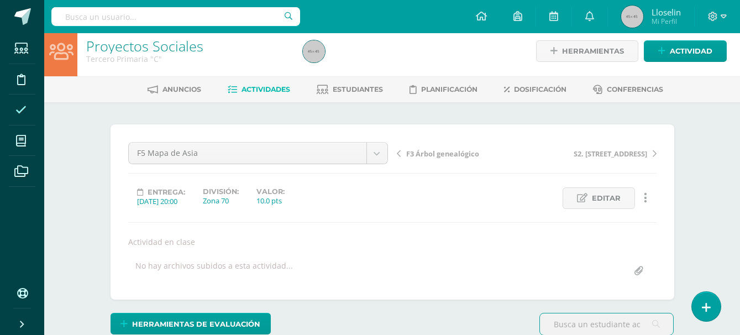
click at [14, 104] on span at bounding box center [21, 109] width 25 height 25
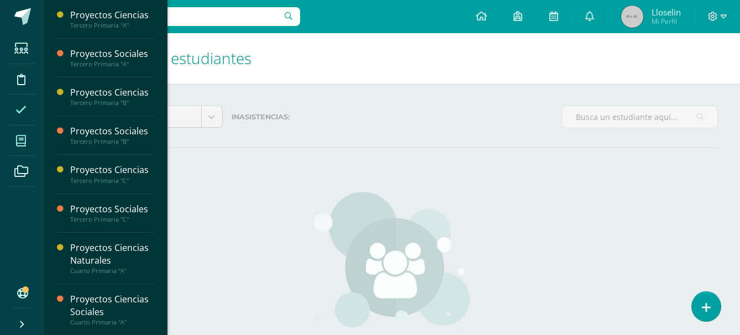
click at [18, 141] on icon at bounding box center [21, 140] width 10 height 11
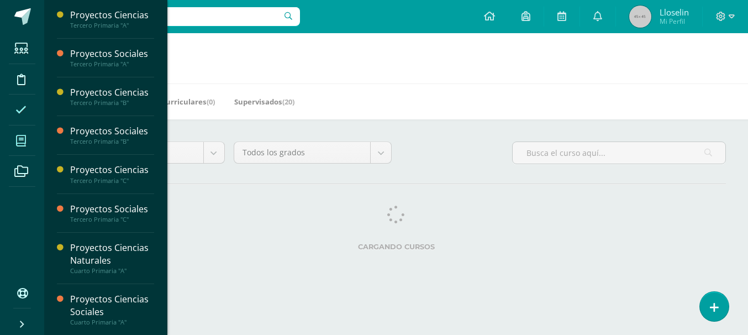
click at [15, 119] on span at bounding box center [21, 109] width 25 height 25
click at [23, 111] on icon at bounding box center [20, 109] width 11 height 11
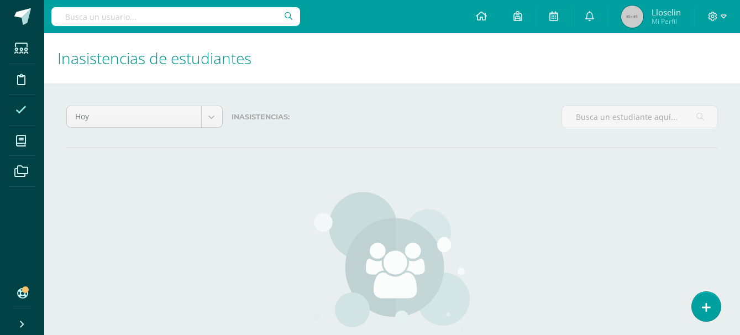
click at [694, 291] on div "No hay inasistencias registradas Aún no se han registrado inasistencias dentro …" at bounding box center [391, 298] width 651 height 257
click at [703, 312] on icon at bounding box center [706, 307] width 10 height 13
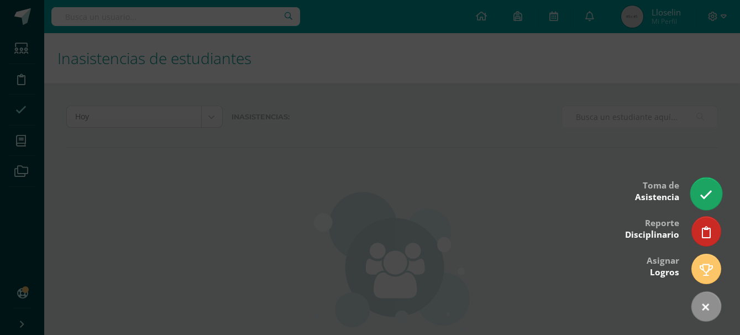
click at [698, 191] on link at bounding box center [705, 193] width 31 height 32
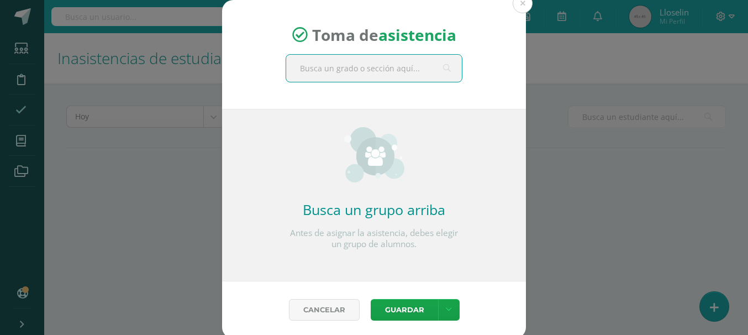
click at [362, 70] on input "text" at bounding box center [374, 68] width 176 height 27
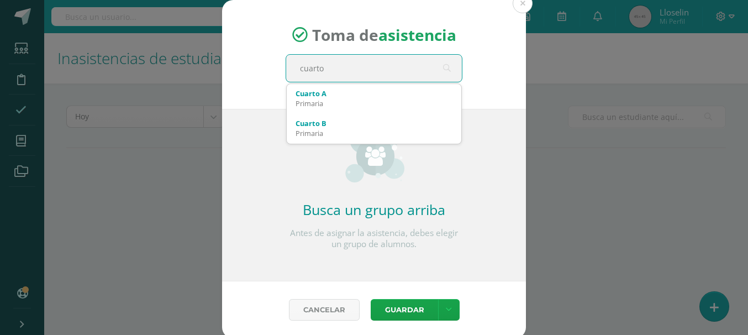
type input "cuarto a"
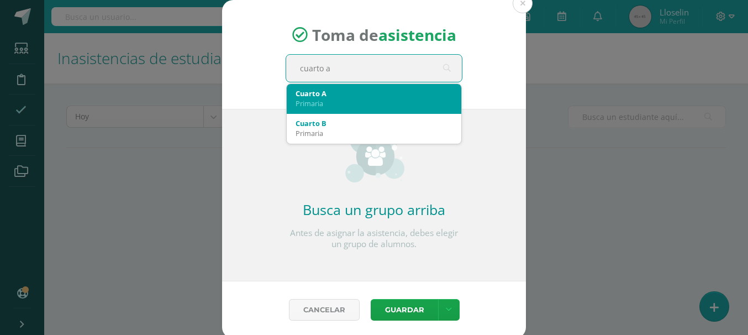
click at [323, 106] on div "Primaria" at bounding box center [374, 103] width 157 height 10
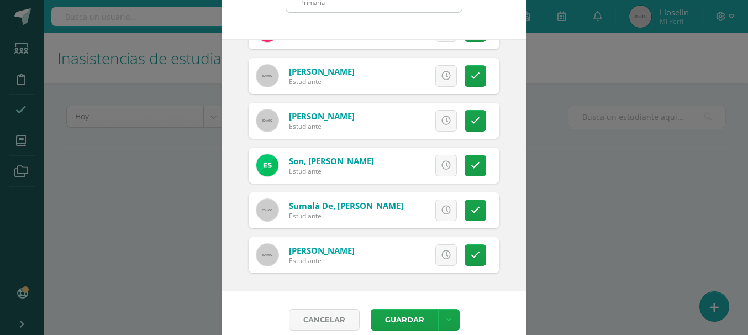
scroll to position [83, 0]
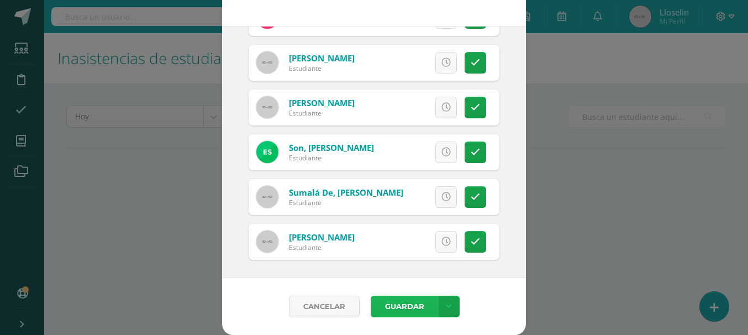
click at [403, 309] on button "Guardar" at bounding box center [404, 307] width 67 height 22
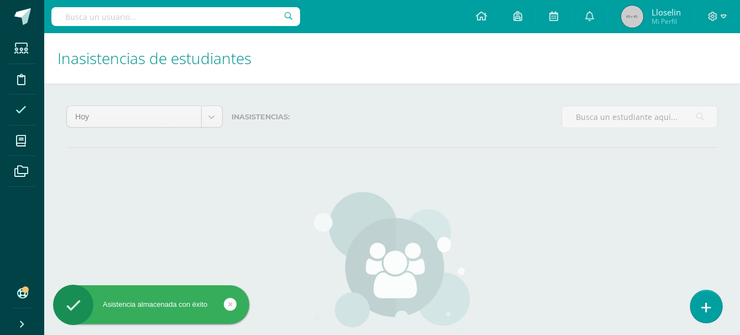
click at [701, 300] on link at bounding box center [705, 306] width 31 height 32
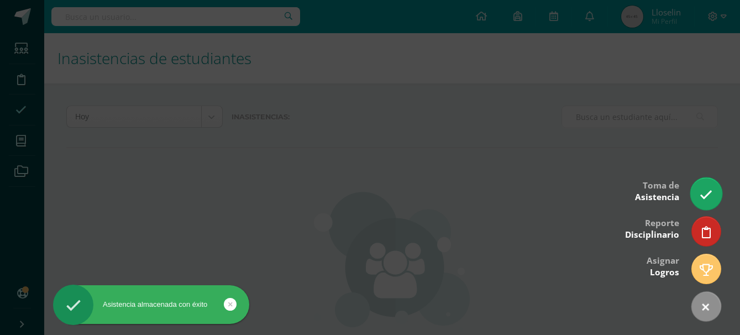
click at [704, 183] on link at bounding box center [705, 193] width 31 height 32
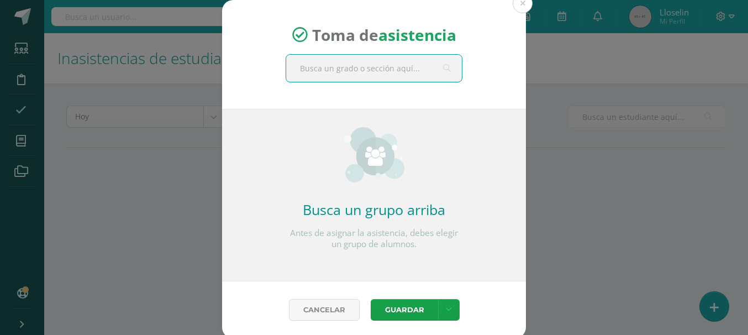
click at [350, 64] on input "text" at bounding box center [374, 68] width 176 height 27
type input "cuarto a"
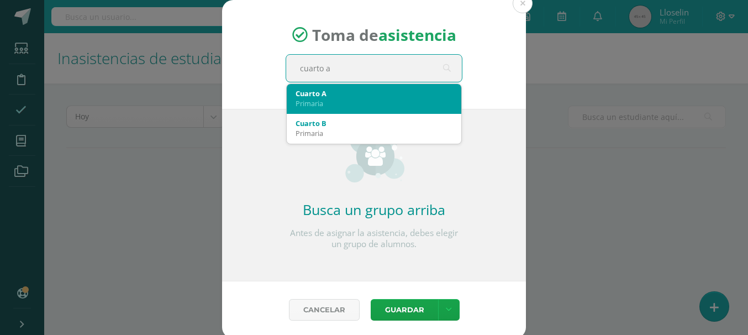
click at [345, 97] on div "Cuarto A" at bounding box center [374, 93] width 157 height 10
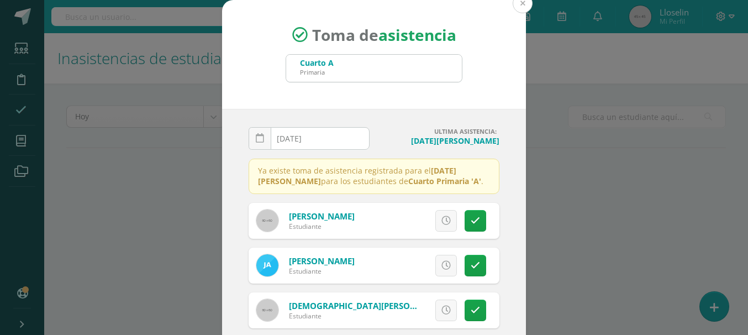
click at [525, 6] on button at bounding box center [523, 3] width 20 height 20
